Goal: Transaction & Acquisition: Book appointment/travel/reservation

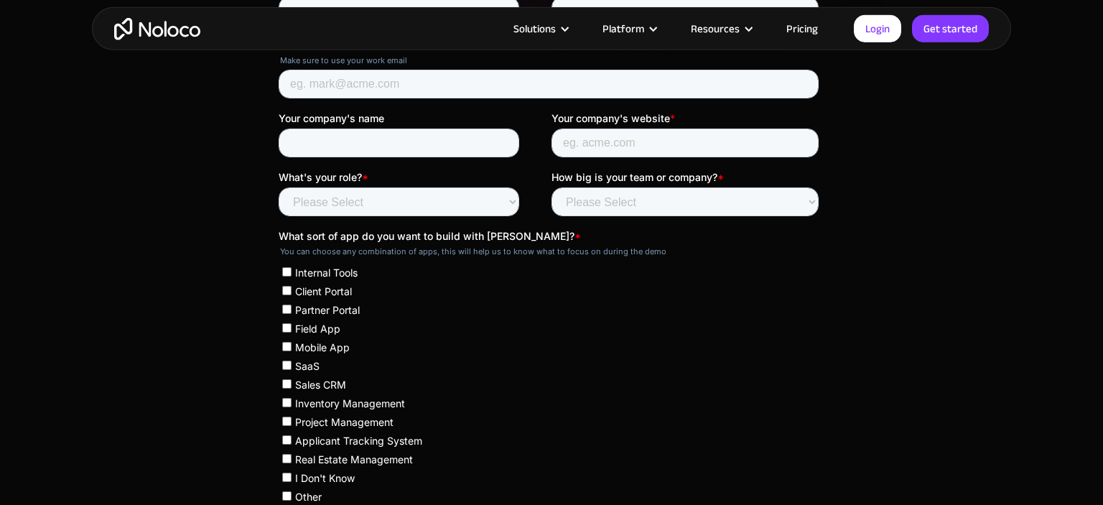
scroll to position [438, 0]
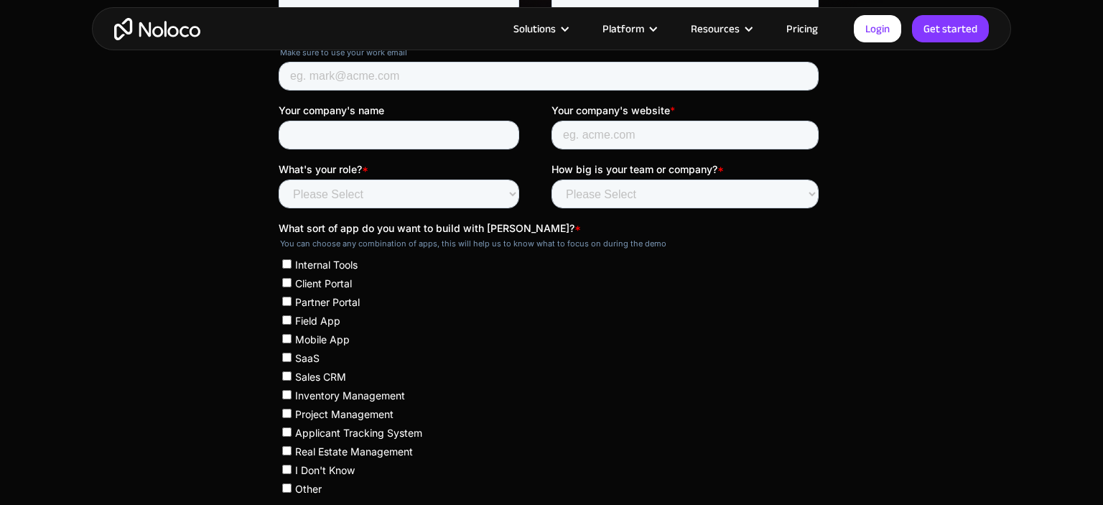
click at [797, 31] on link "Pricing" at bounding box center [803, 28] width 68 height 19
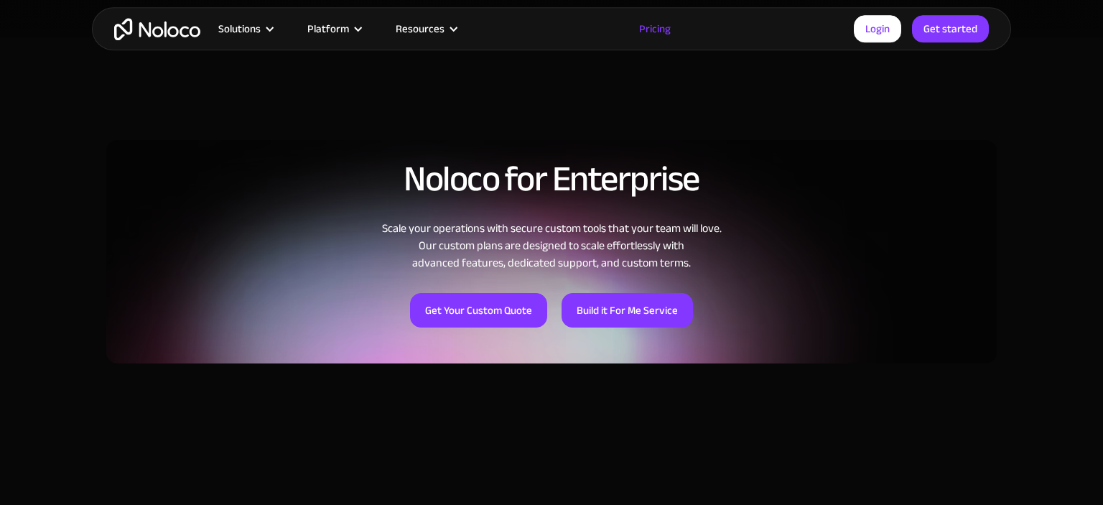
scroll to position [1029, 0]
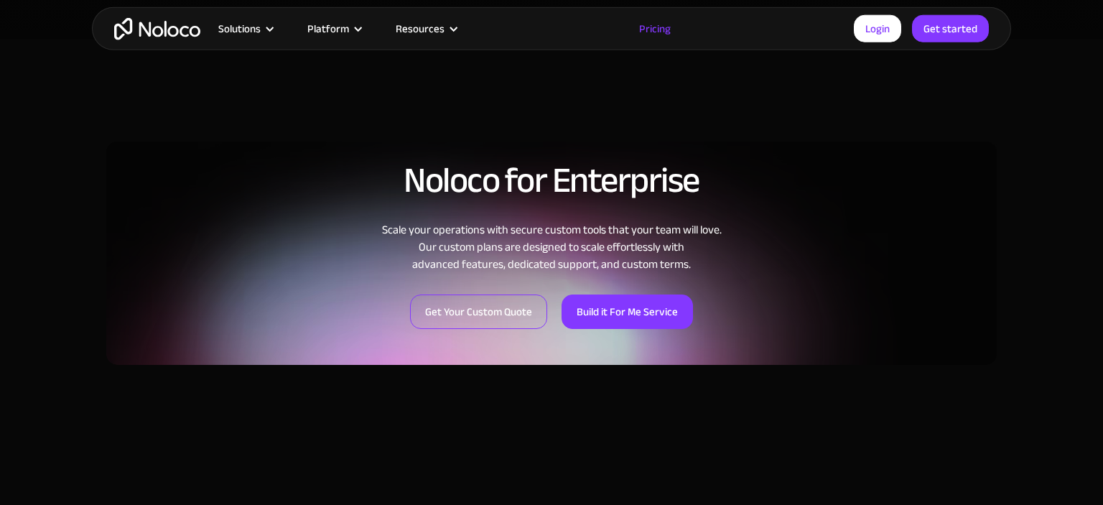
click at [507, 299] on link "Get Your Custom Quote" at bounding box center [478, 312] width 137 height 34
